Goal: Task Accomplishment & Management: Manage account settings

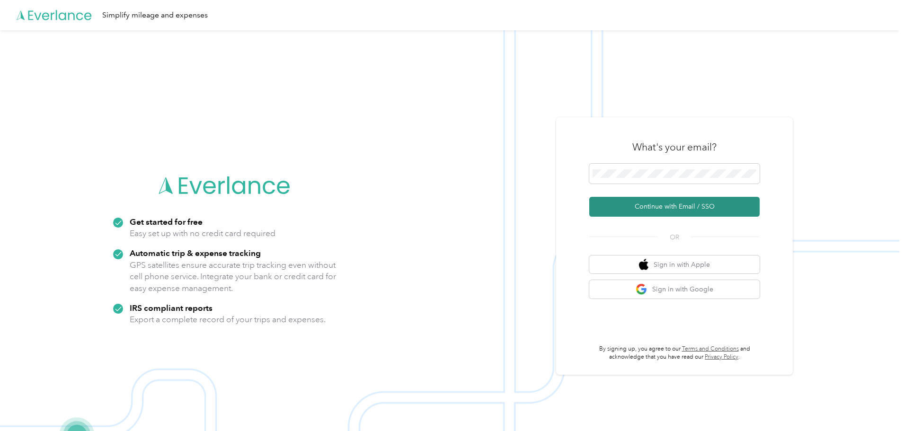
click at [665, 211] on button "Continue with Email / SSO" at bounding box center [674, 207] width 170 height 20
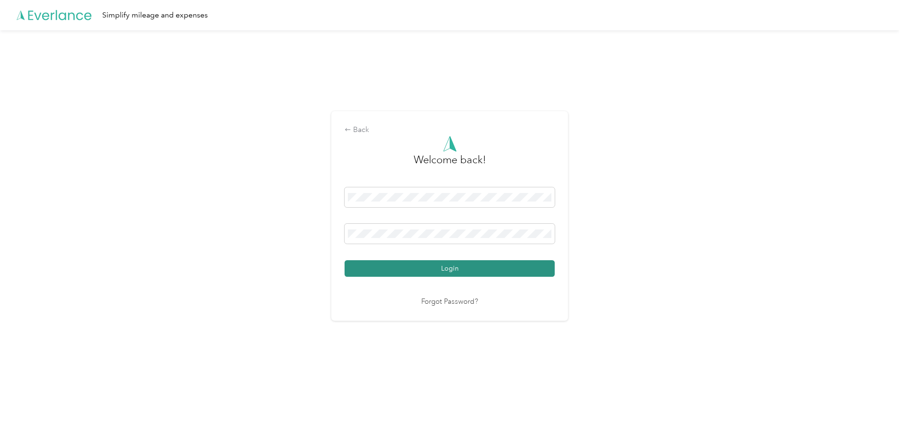
click at [430, 271] on button "Login" at bounding box center [449, 268] width 210 height 17
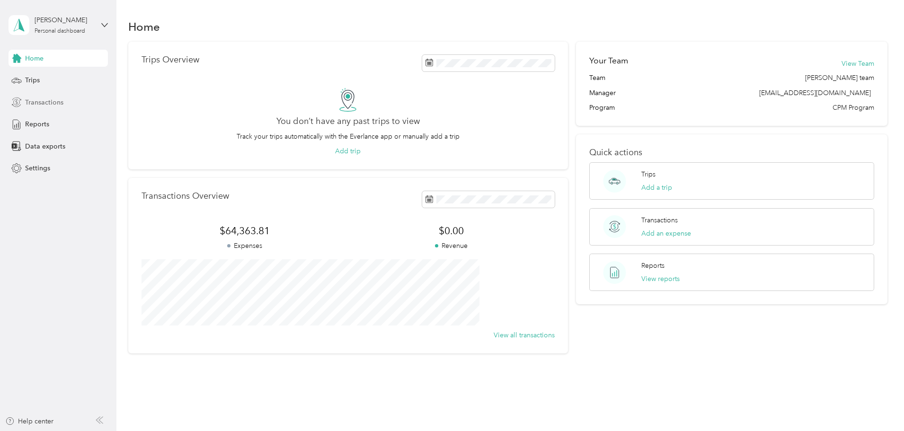
click at [40, 99] on span "Transactions" at bounding box center [44, 102] width 38 height 10
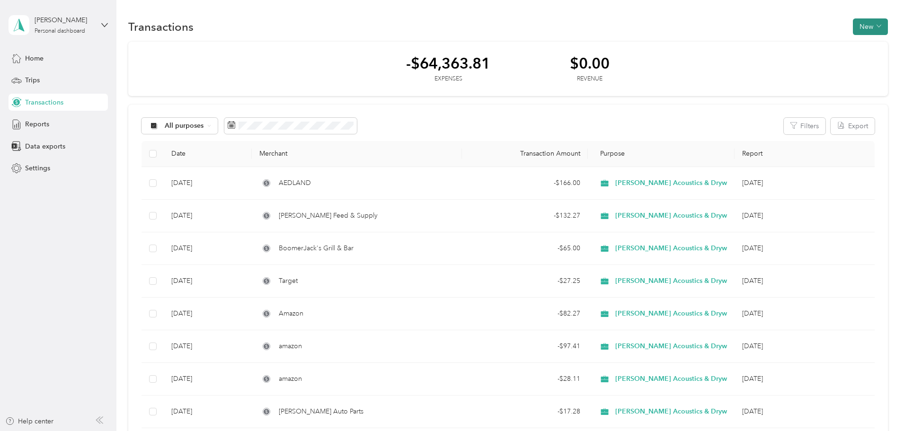
click at [853, 24] on button "New" at bounding box center [870, 26] width 35 height 17
click at [795, 44] on span "Expense" at bounding box center [802, 45] width 26 height 10
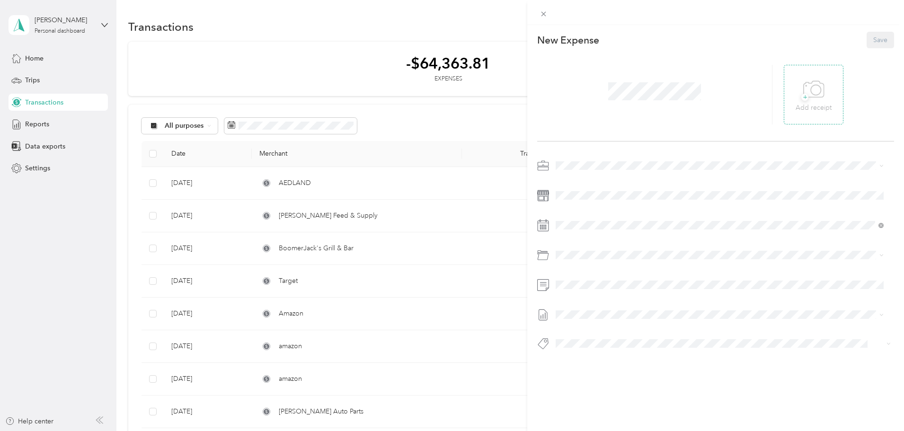
click at [801, 96] on span "+" at bounding box center [804, 97] width 7 height 7
click at [615, 290] on span "Shop Supplies" at bounding box center [603, 292] width 44 height 8
click at [870, 36] on button "Save" at bounding box center [879, 40] width 27 height 17
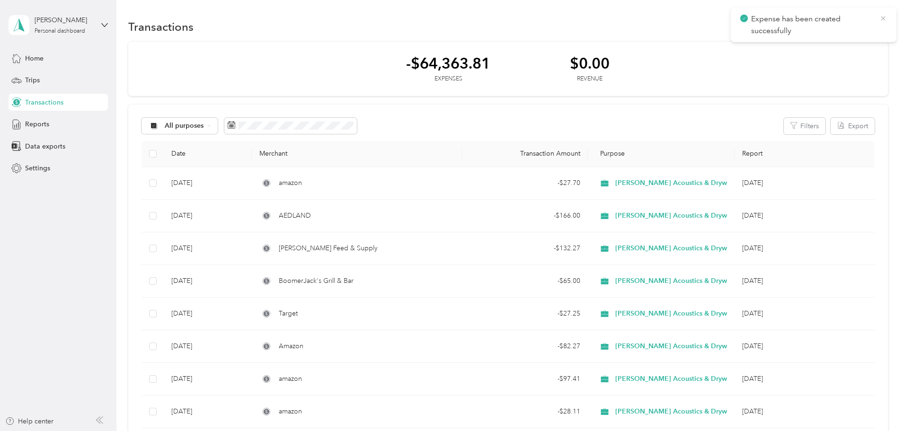
click at [882, 19] on icon at bounding box center [882, 18] width 4 height 4
click at [853, 27] on button "New" at bounding box center [870, 26] width 35 height 17
click at [796, 46] on span "Expense" at bounding box center [802, 45] width 26 height 10
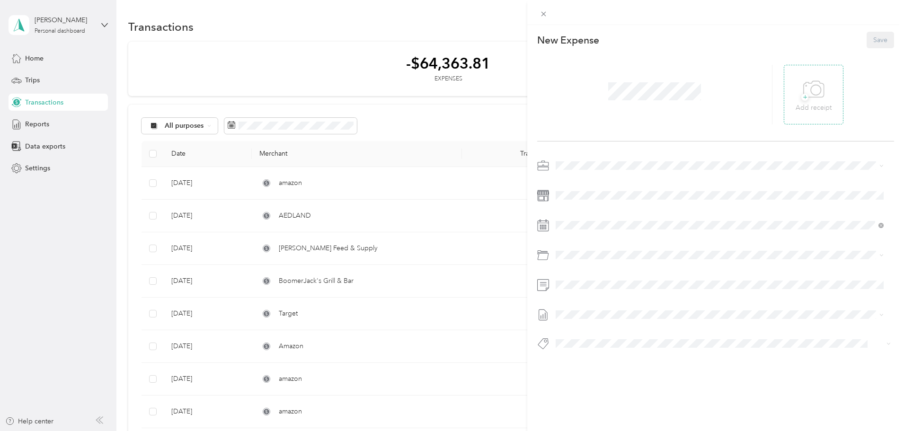
click at [801, 96] on span "+" at bounding box center [804, 97] width 7 height 7
click at [606, 290] on span "Shop Supplies" at bounding box center [603, 292] width 44 height 8
click at [870, 40] on button "Save" at bounding box center [879, 40] width 27 height 17
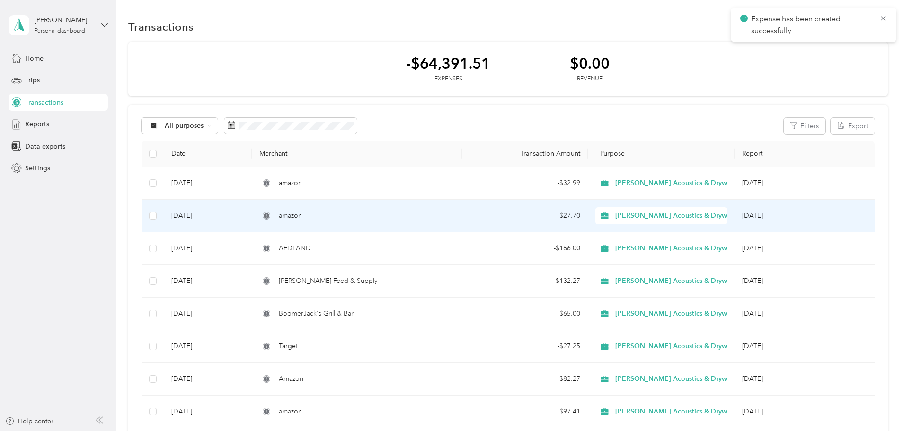
click at [384, 218] on div "amazon" at bounding box center [356, 216] width 194 height 10
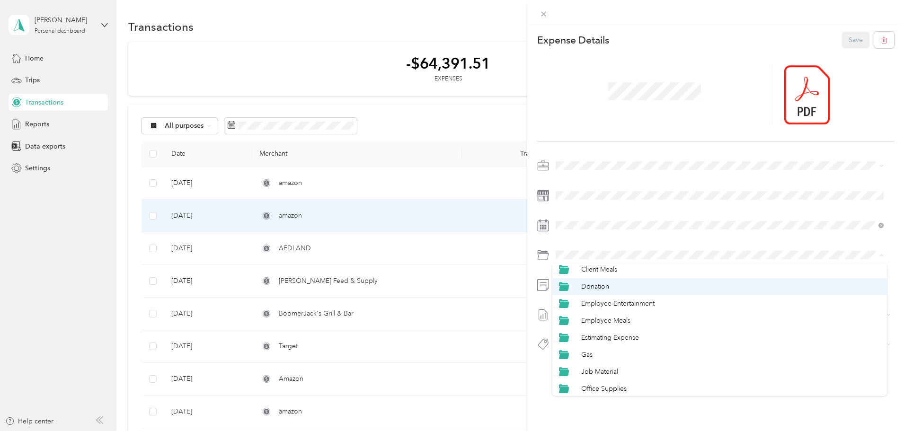
scroll to position [109, 0]
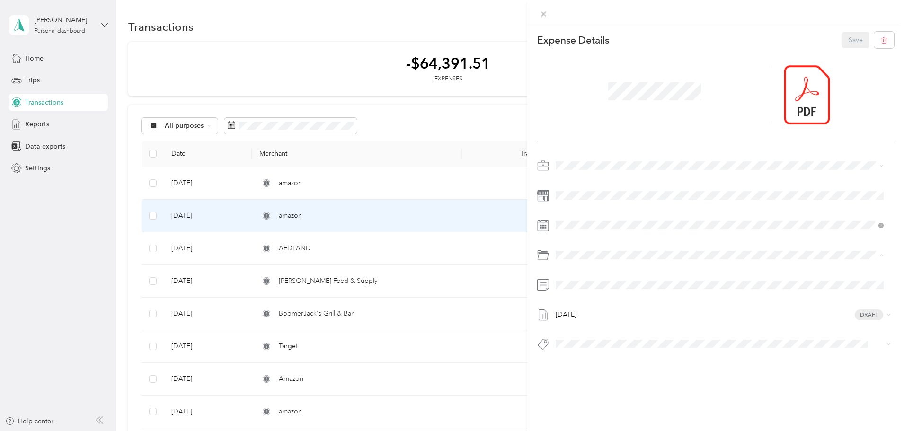
click at [603, 316] on span "Job Material" at bounding box center [599, 319] width 37 height 8
click at [847, 39] on button "Save" at bounding box center [855, 40] width 27 height 17
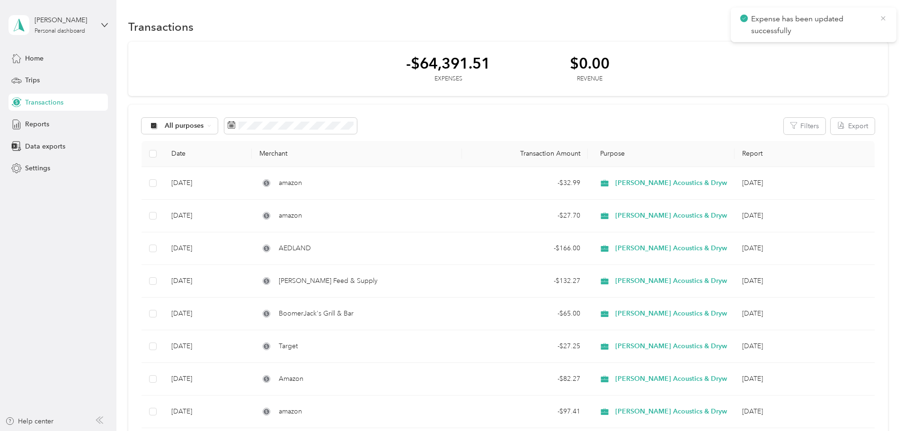
click at [882, 15] on icon at bounding box center [883, 18] width 8 height 9
click at [853, 27] on button "New" at bounding box center [870, 26] width 35 height 17
click at [798, 40] on span "Expense" at bounding box center [802, 45] width 26 height 10
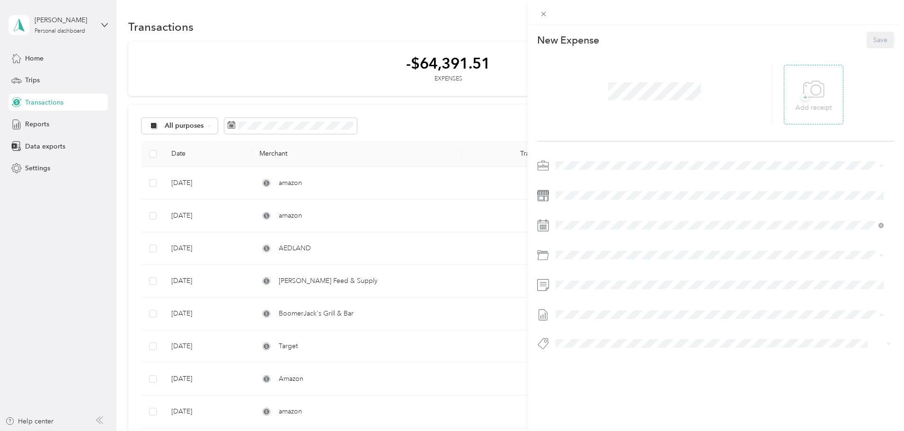
click at [801, 99] on span "+" at bounding box center [804, 97] width 7 height 7
click at [603, 292] on span "Job Material" at bounding box center [599, 292] width 37 height 8
click at [872, 40] on button "Save" at bounding box center [879, 40] width 27 height 17
